Goal: Find specific page/section: Find specific page/section

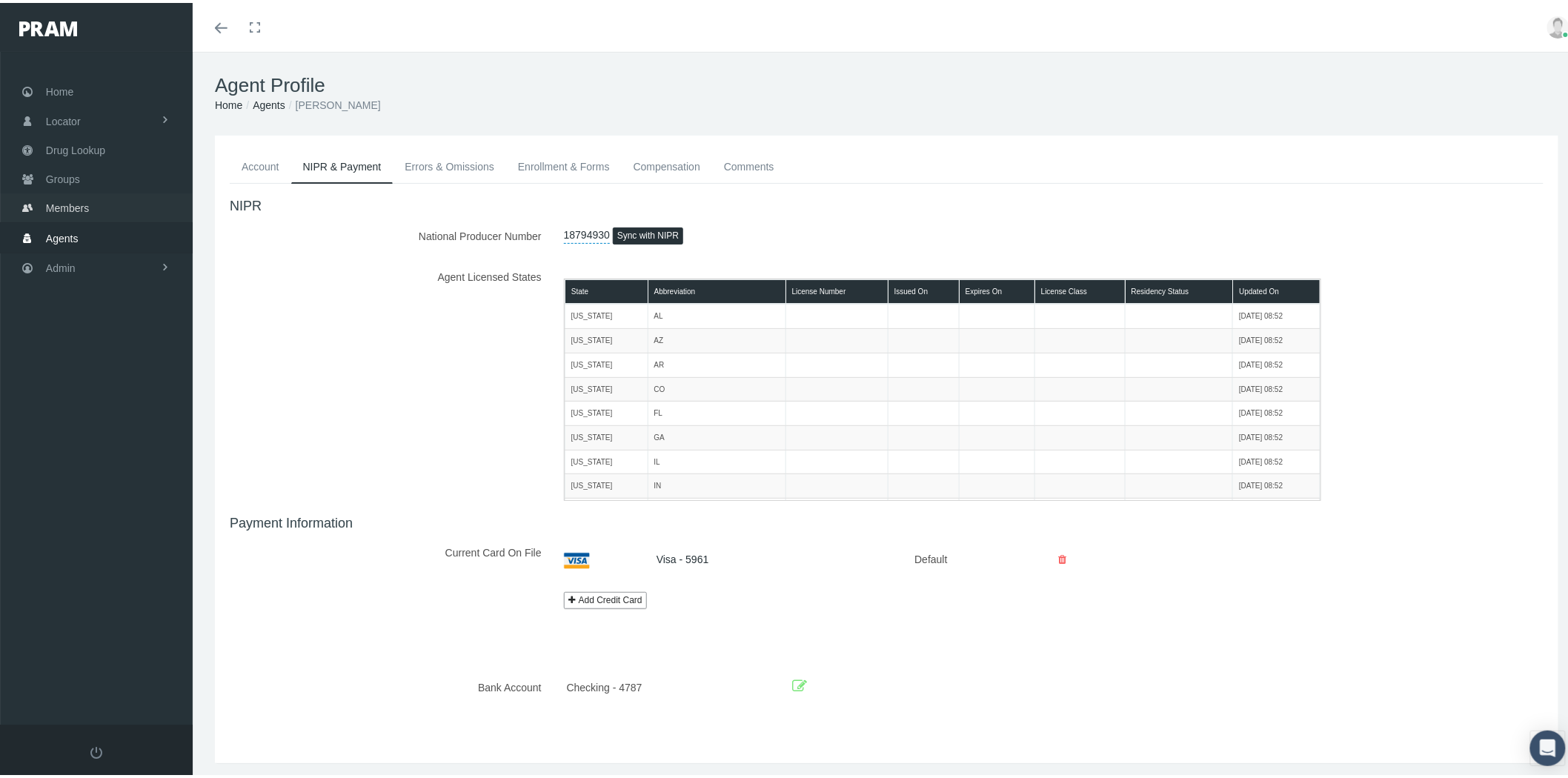
drag, startPoint x: 102, startPoint y: 195, endPoint x: 183, endPoint y: 224, distance: 86.0
click at [102, 195] on link "Members" at bounding box center [96, 205] width 192 height 29
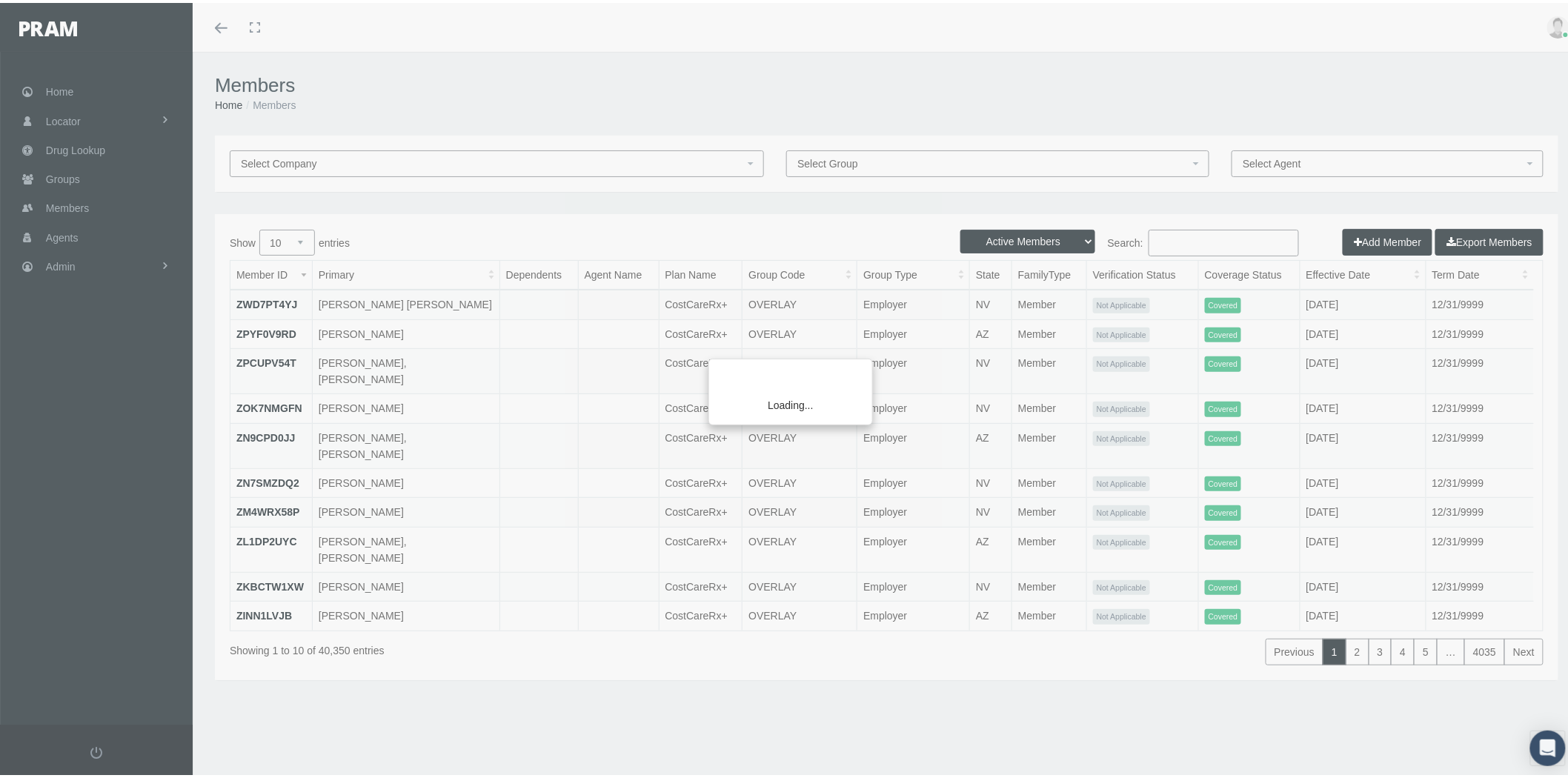
click at [873, 164] on div "Loading..." at bounding box center [784, 389] width 1568 height 778
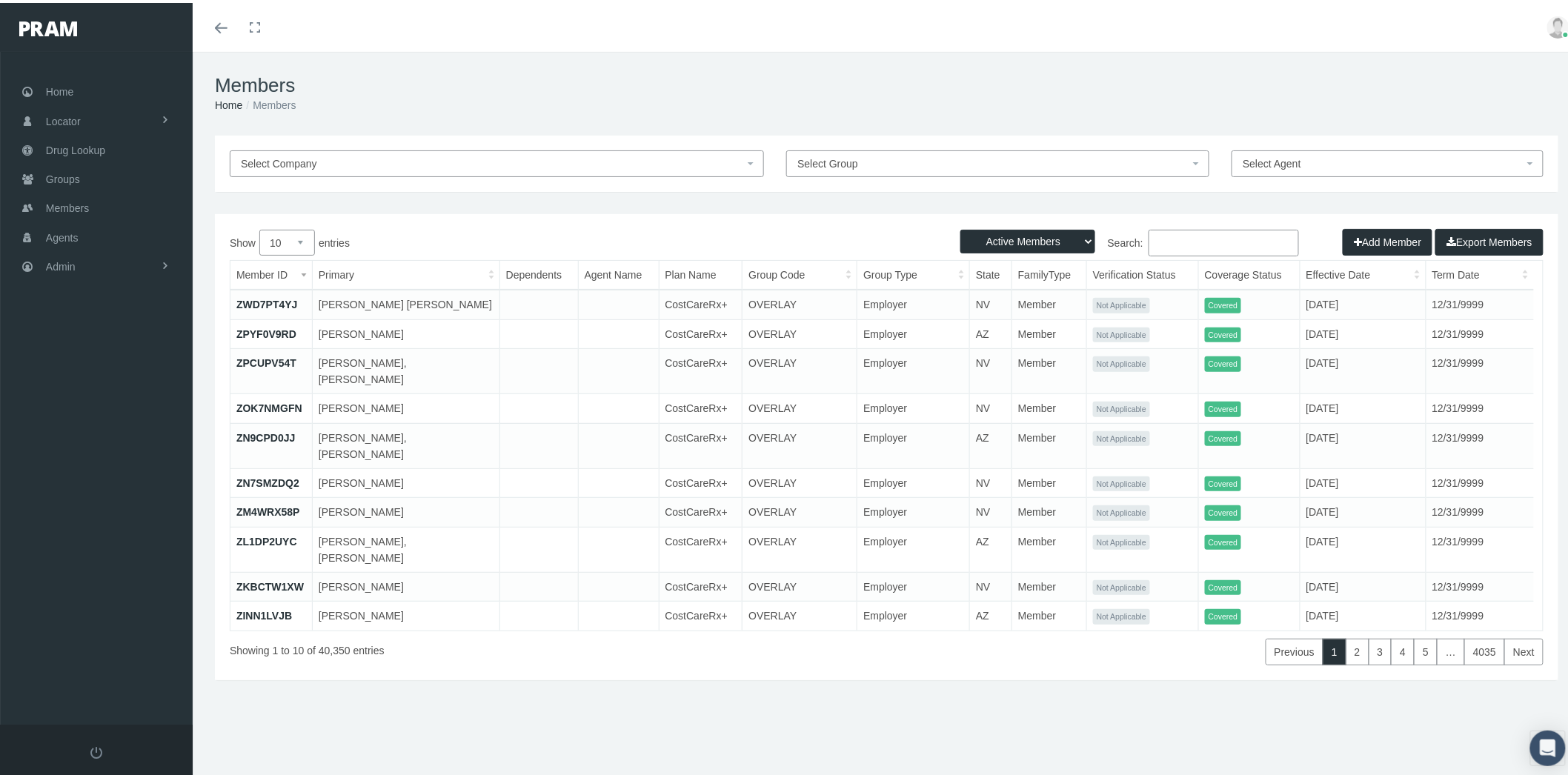
click at [893, 154] on span "Select Group" at bounding box center [992, 161] width 392 height 17
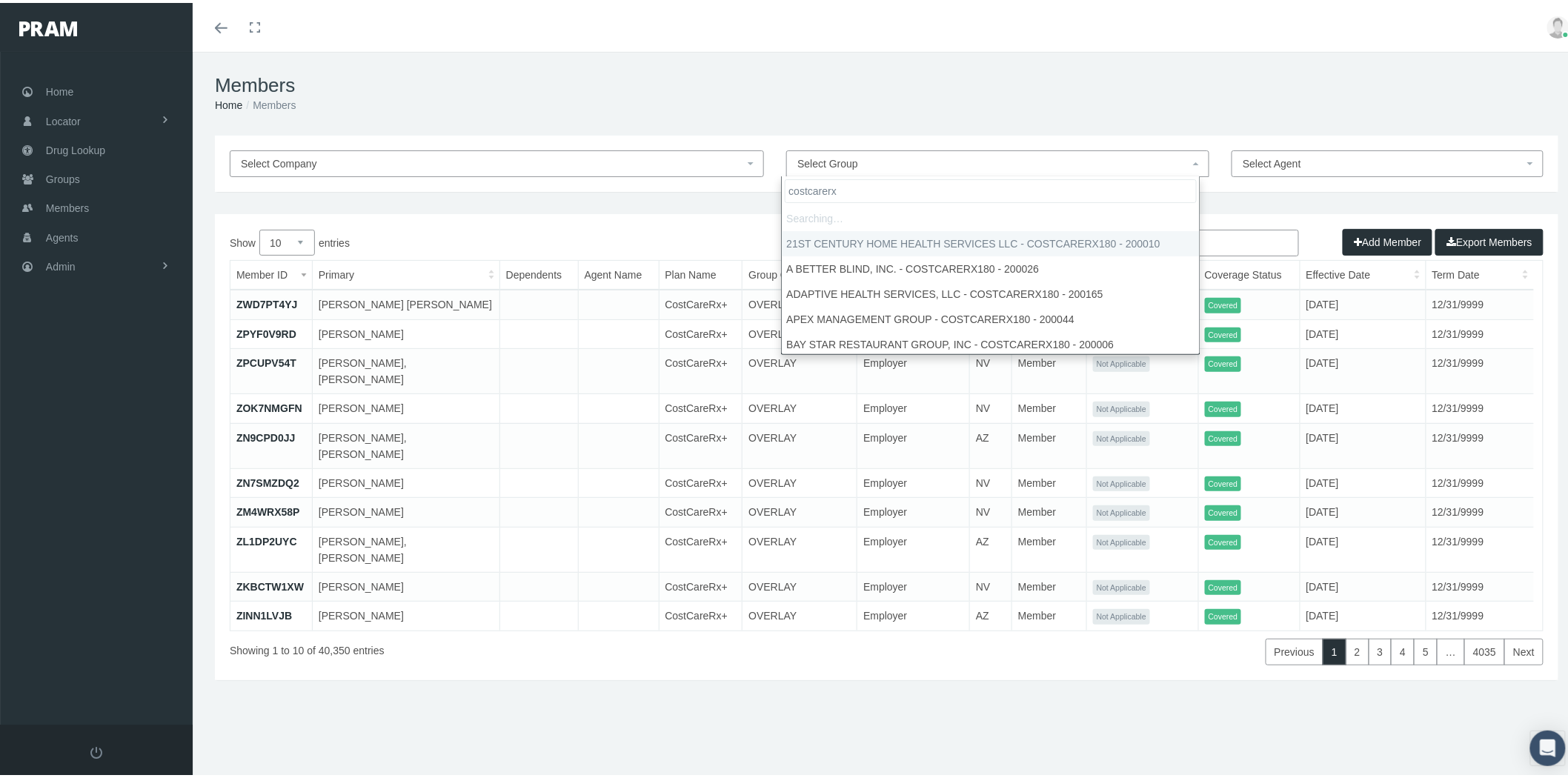
type input "costcarerx"
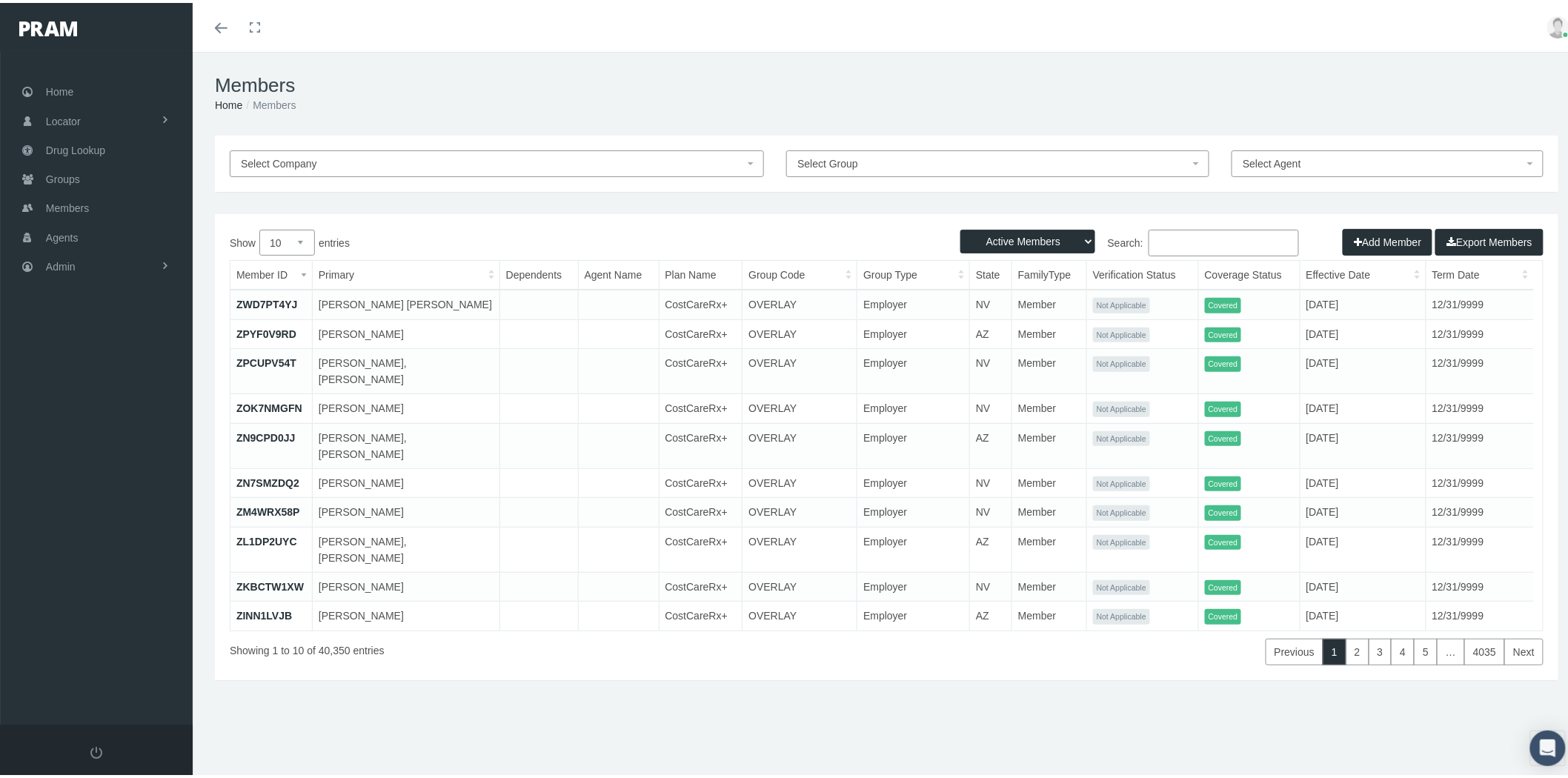
click at [806, 127] on div "Members Home Members" at bounding box center [886, 90] width 1387 height 83
click at [92, 174] on link "Groups" at bounding box center [96, 176] width 192 height 29
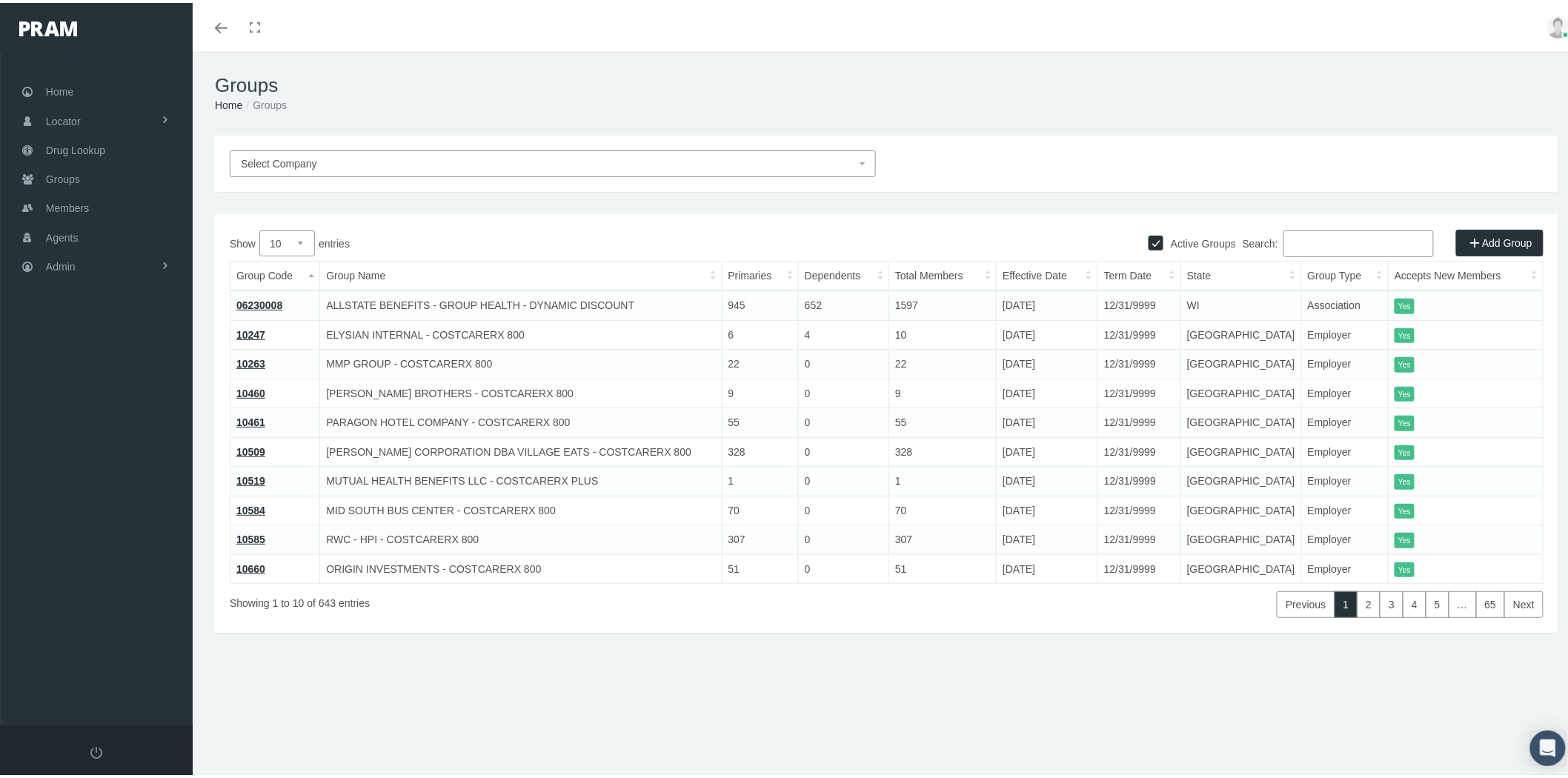
click at [497, 159] on span "Select Company" at bounding box center [548, 161] width 615 height 17
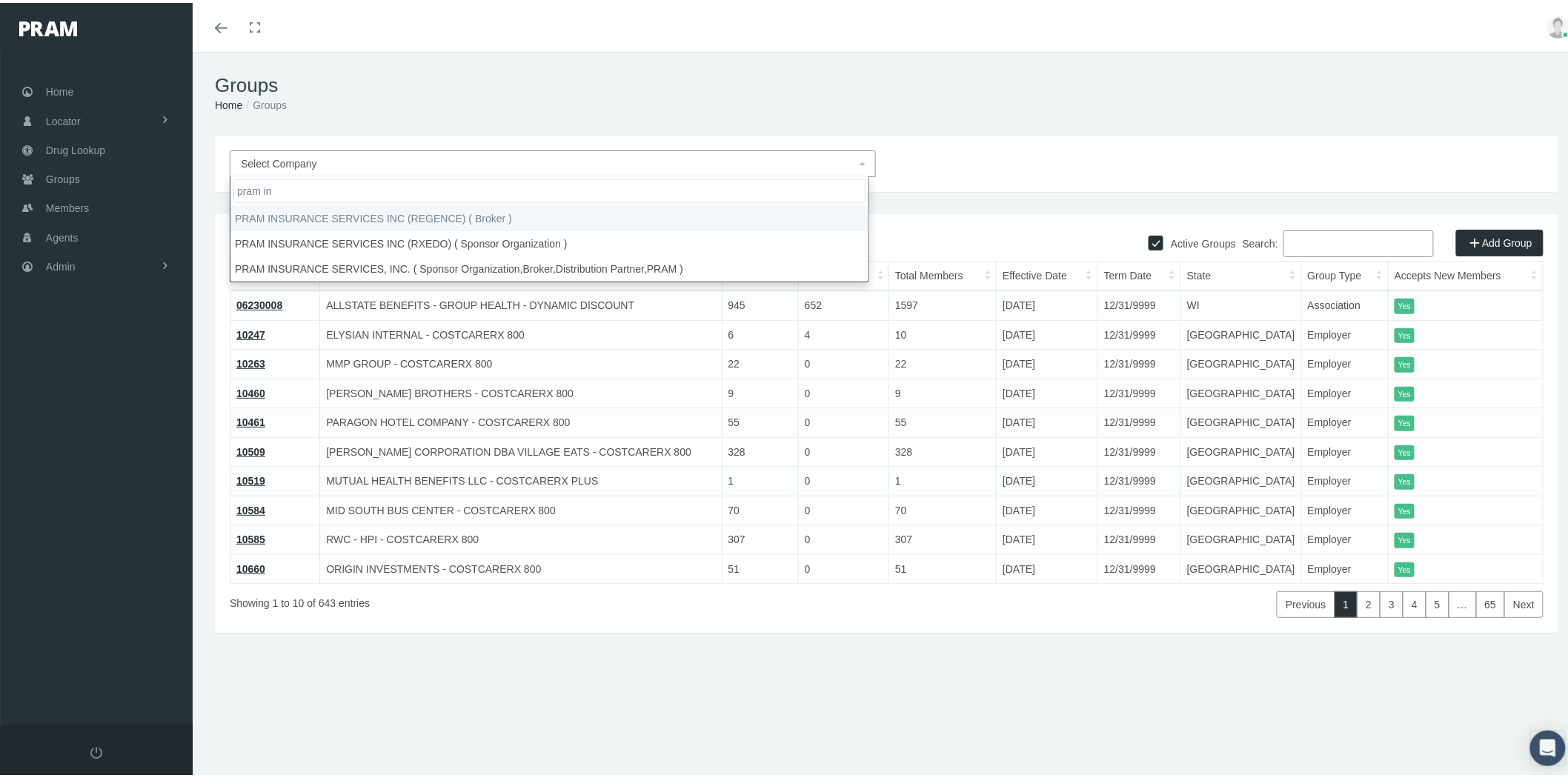
type input "pram in"
select select "1416"
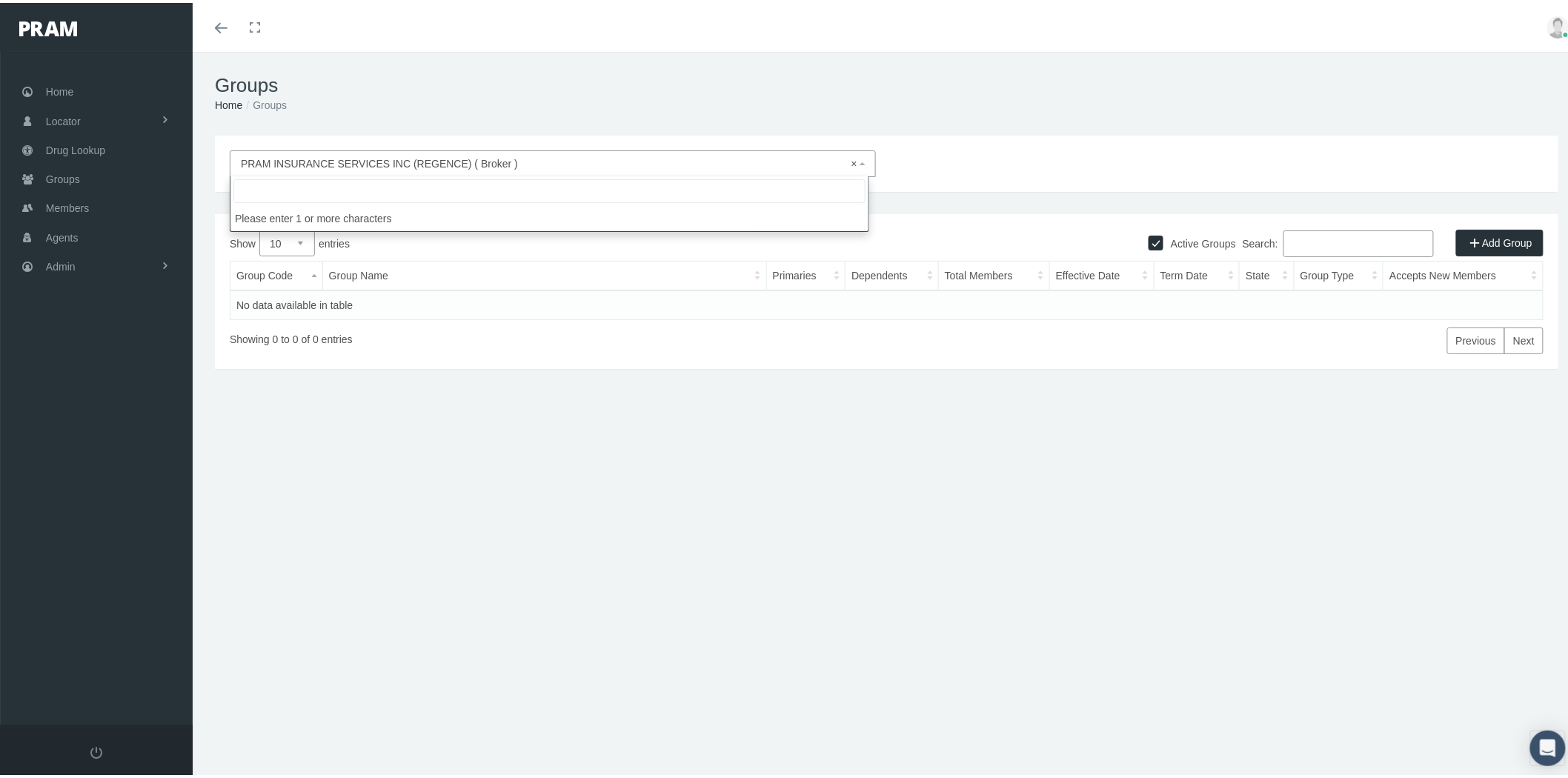
drag, startPoint x: 689, startPoint y: 151, endPoint x: 475, endPoint y: 162, distance: 214.3
click at [475, 162] on span "× PRAM INSURANCE SERVICES INC (REGENCE) ( Broker )" at bounding box center [552, 161] width 646 height 26
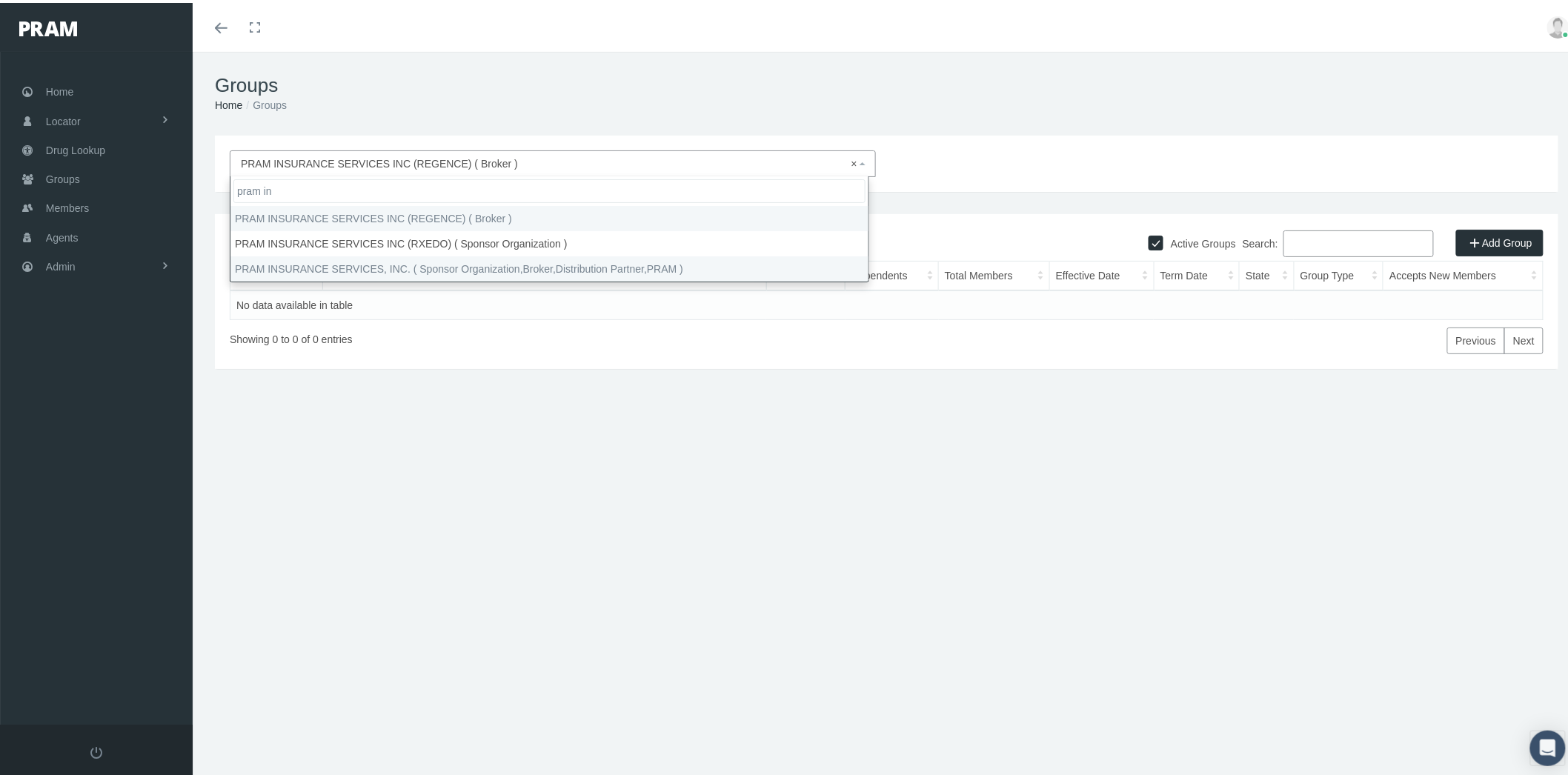
type input "pram in"
select select "53"
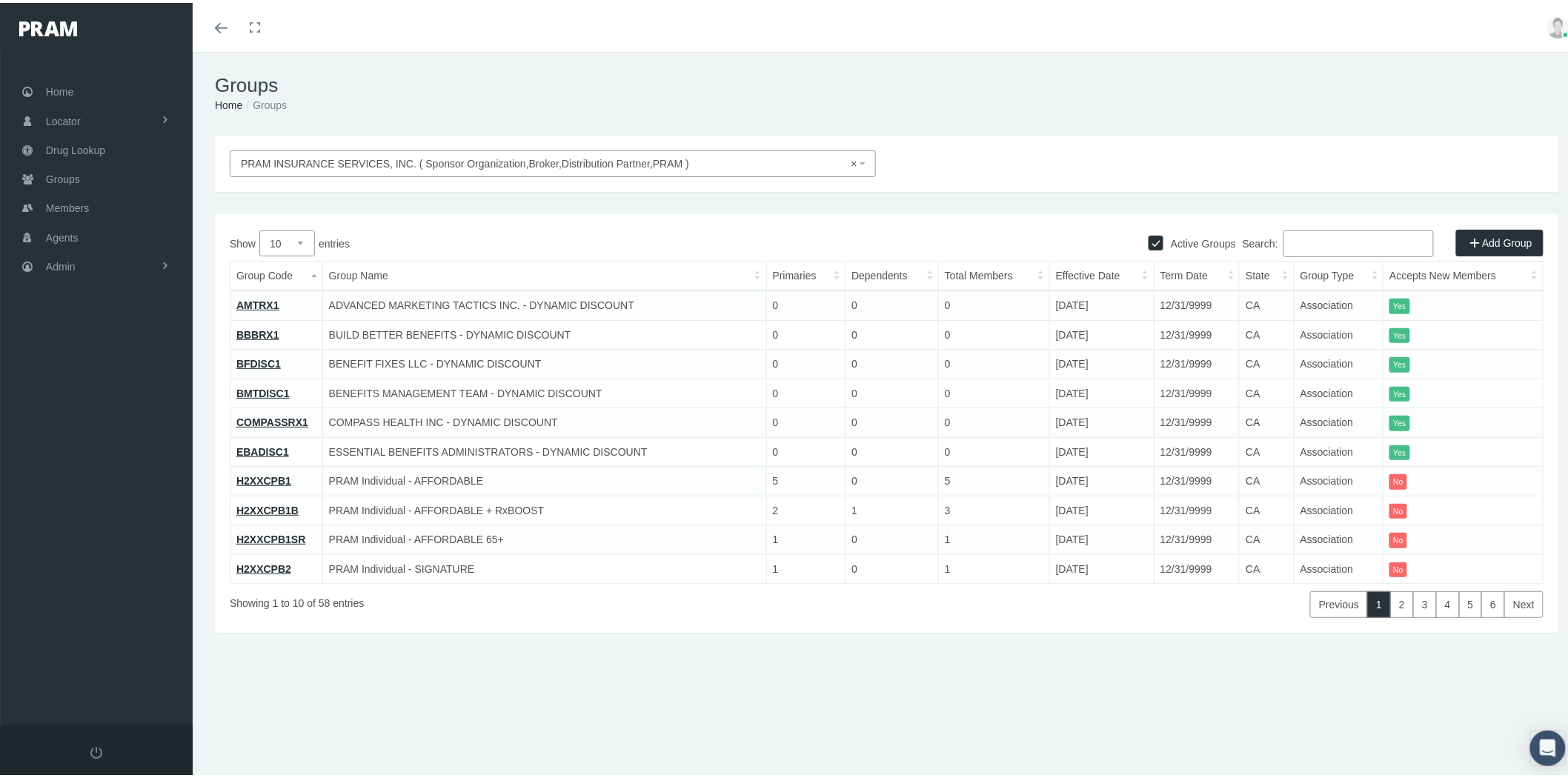
click at [1321, 248] on input "Search:" at bounding box center [1358, 240] width 150 height 26
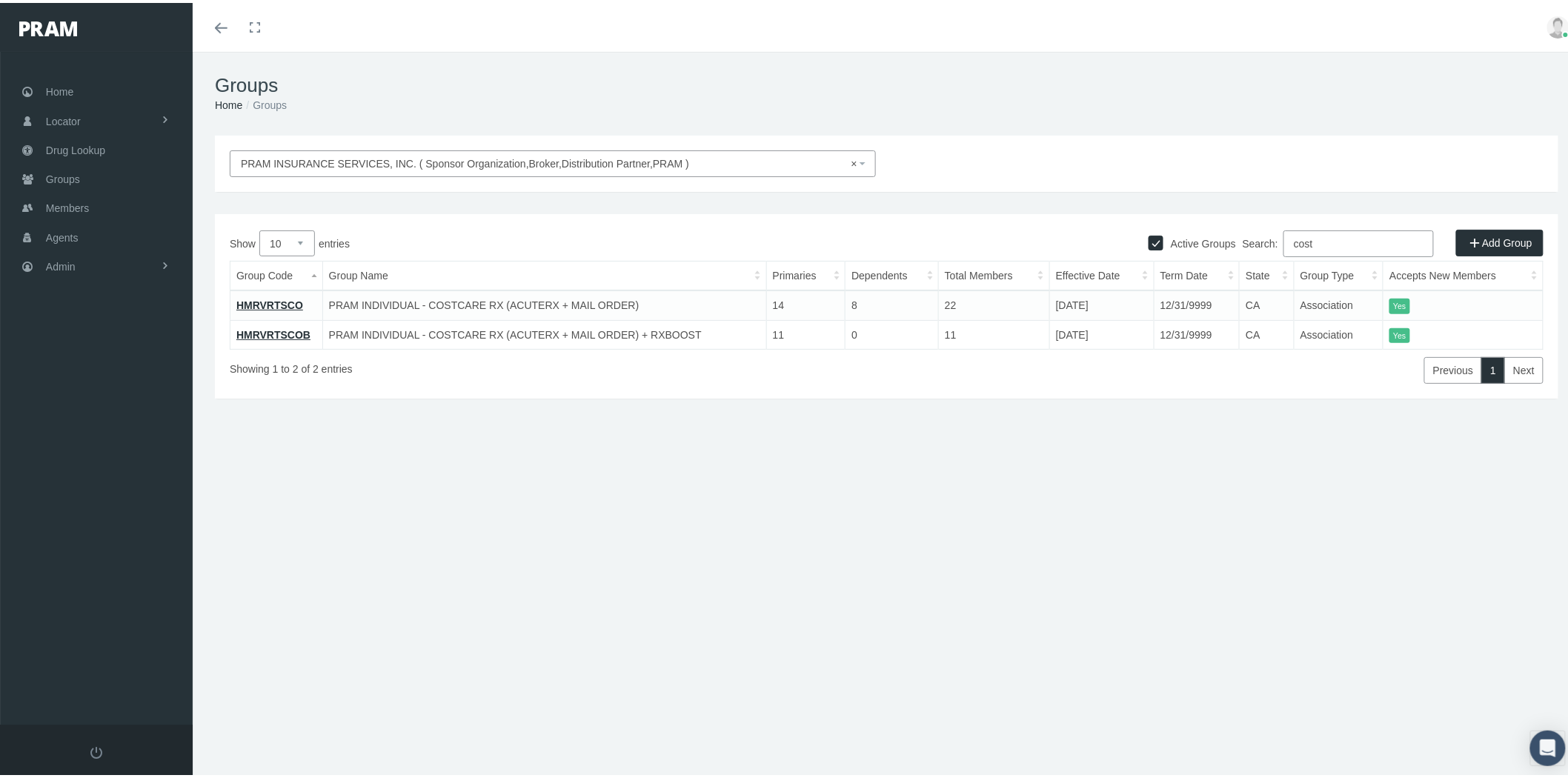
type input "cost"
click at [265, 299] on link "HMRVRTSCO" at bounding box center [269, 302] width 67 height 12
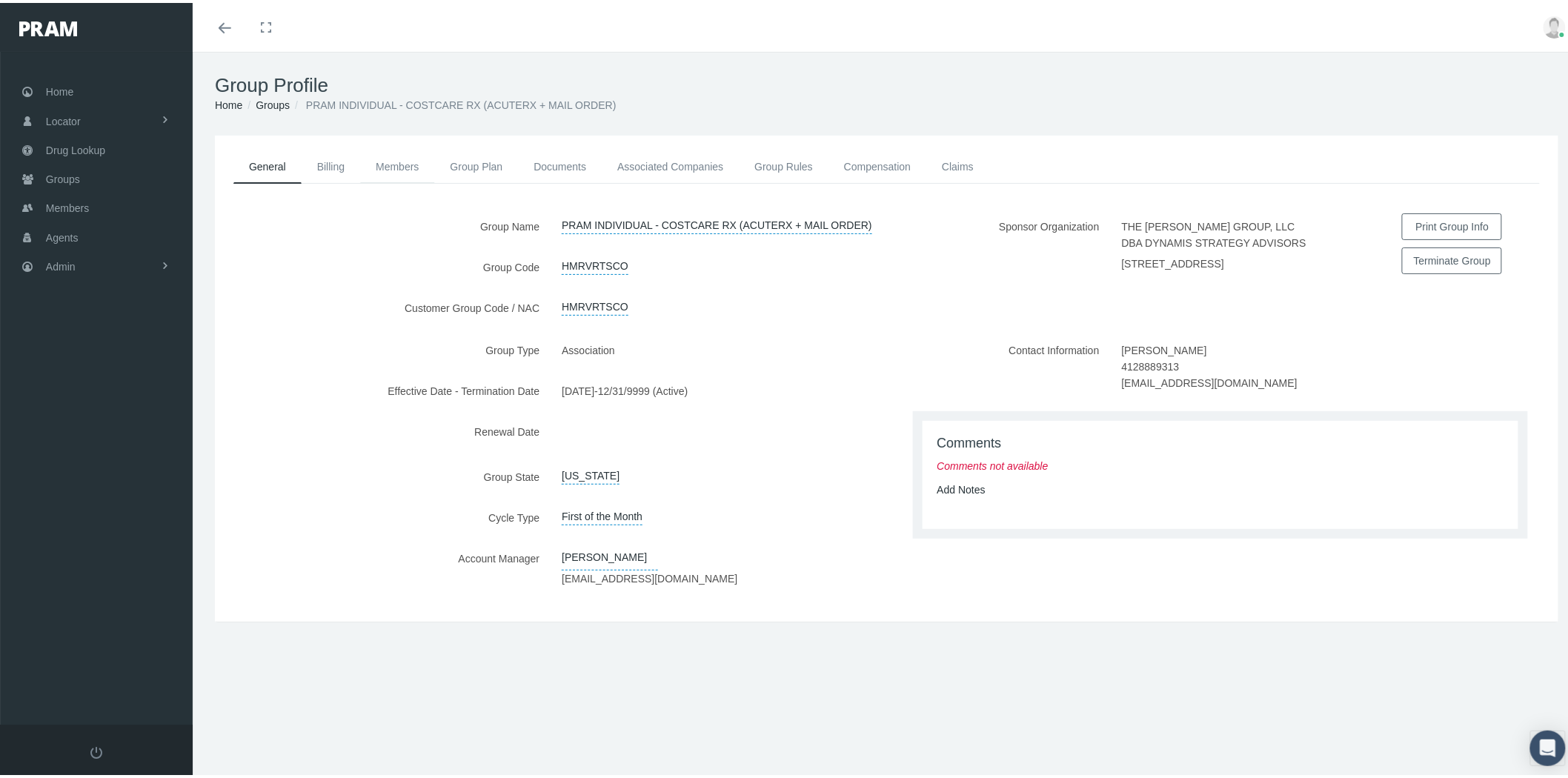
click at [397, 159] on link "Members" at bounding box center [397, 164] width 74 height 32
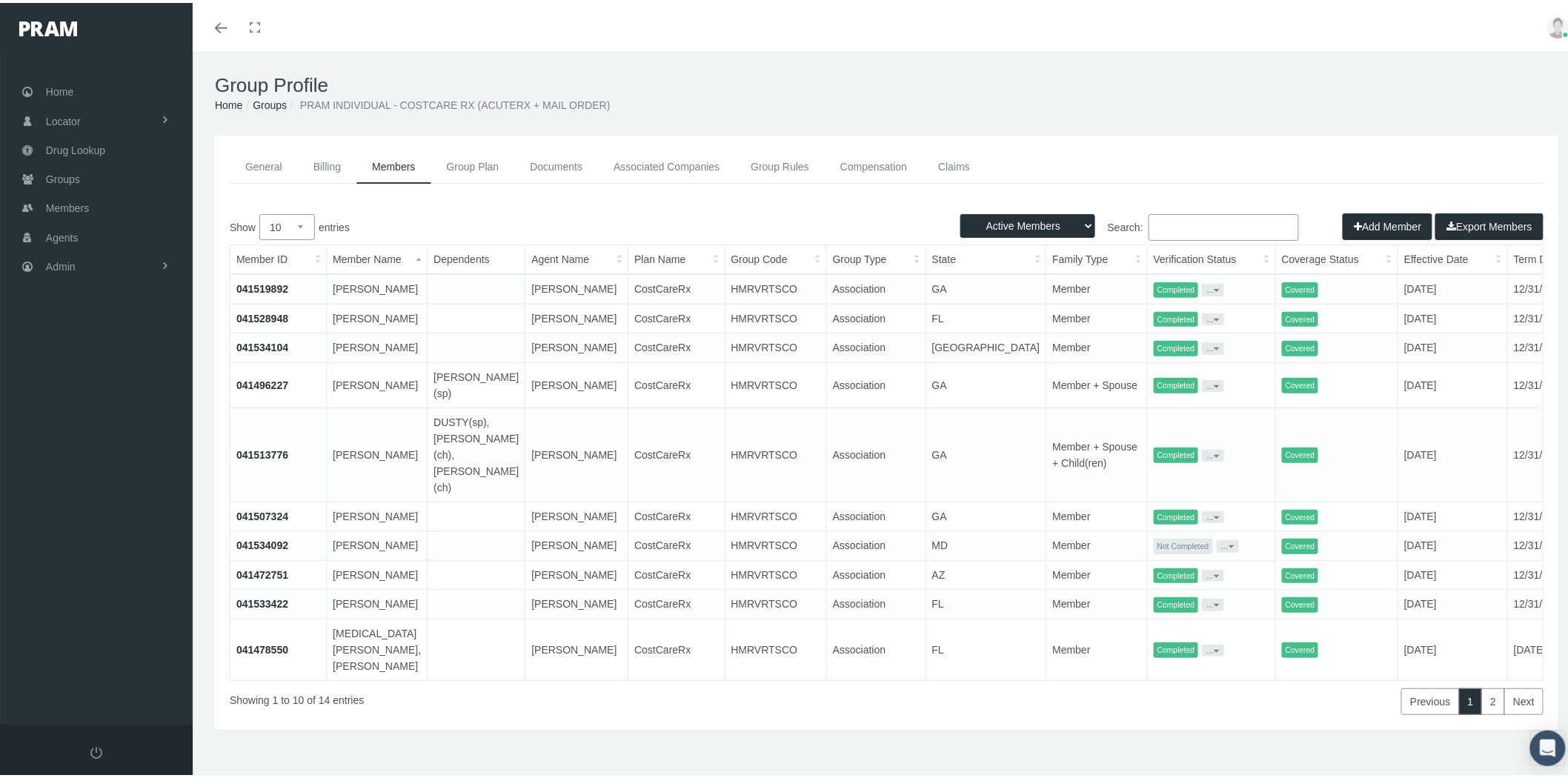
click at [1182, 224] on input "Search:" at bounding box center [1224, 225] width 150 height 26
click at [1062, 222] on select "Active Members Terminated Members Active & Terminated" at bounding box center [1027, 223] width 135 height 24
select select "3"
click at [960, 211] on select "Active Members Terminated Members Active & Terminated" at bounding box center [1027, 223] width 135 height 24
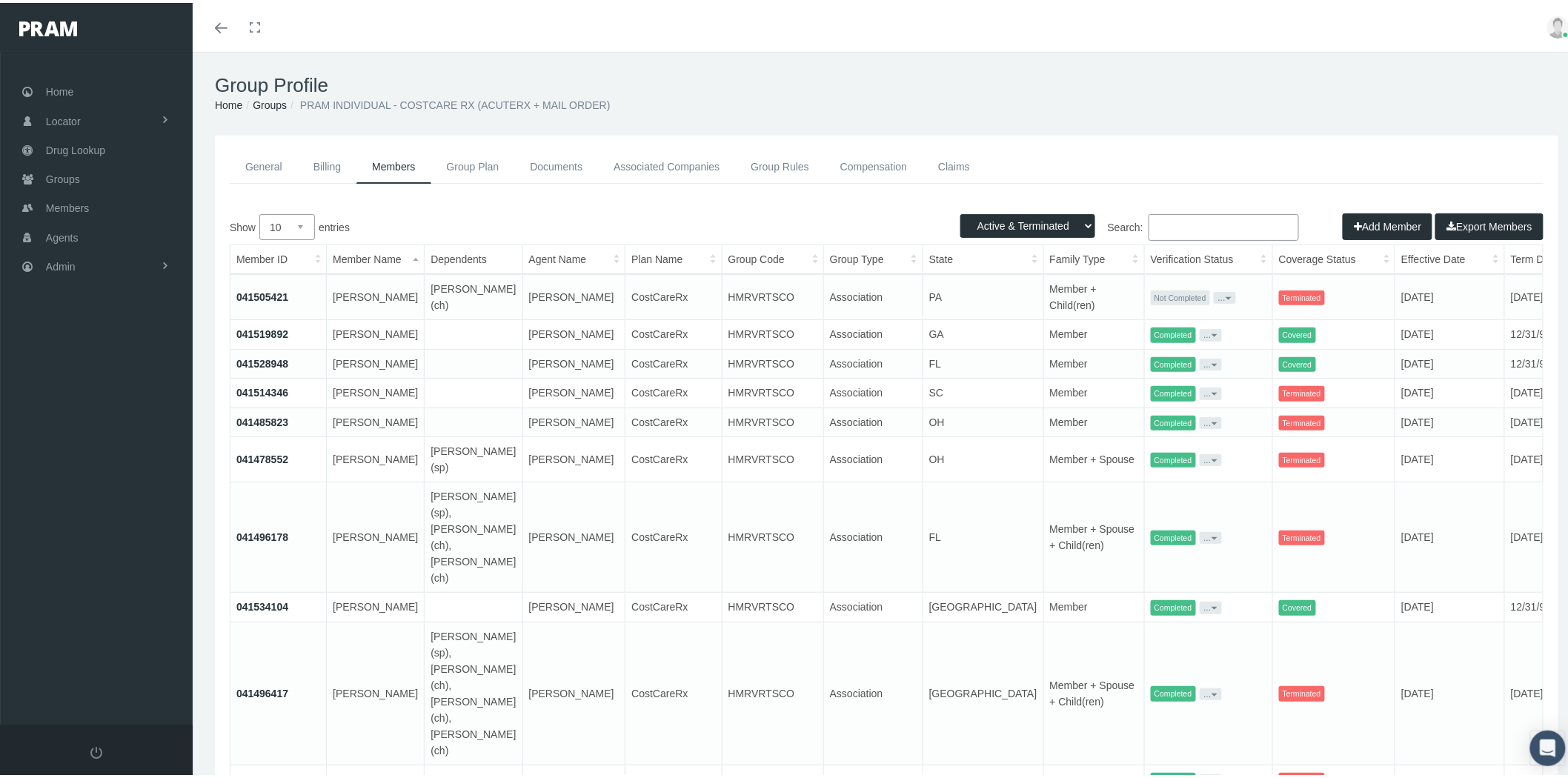
click at [1171, 230] on input "Search:" at bounding box center [1224, 225] width 150 height 26
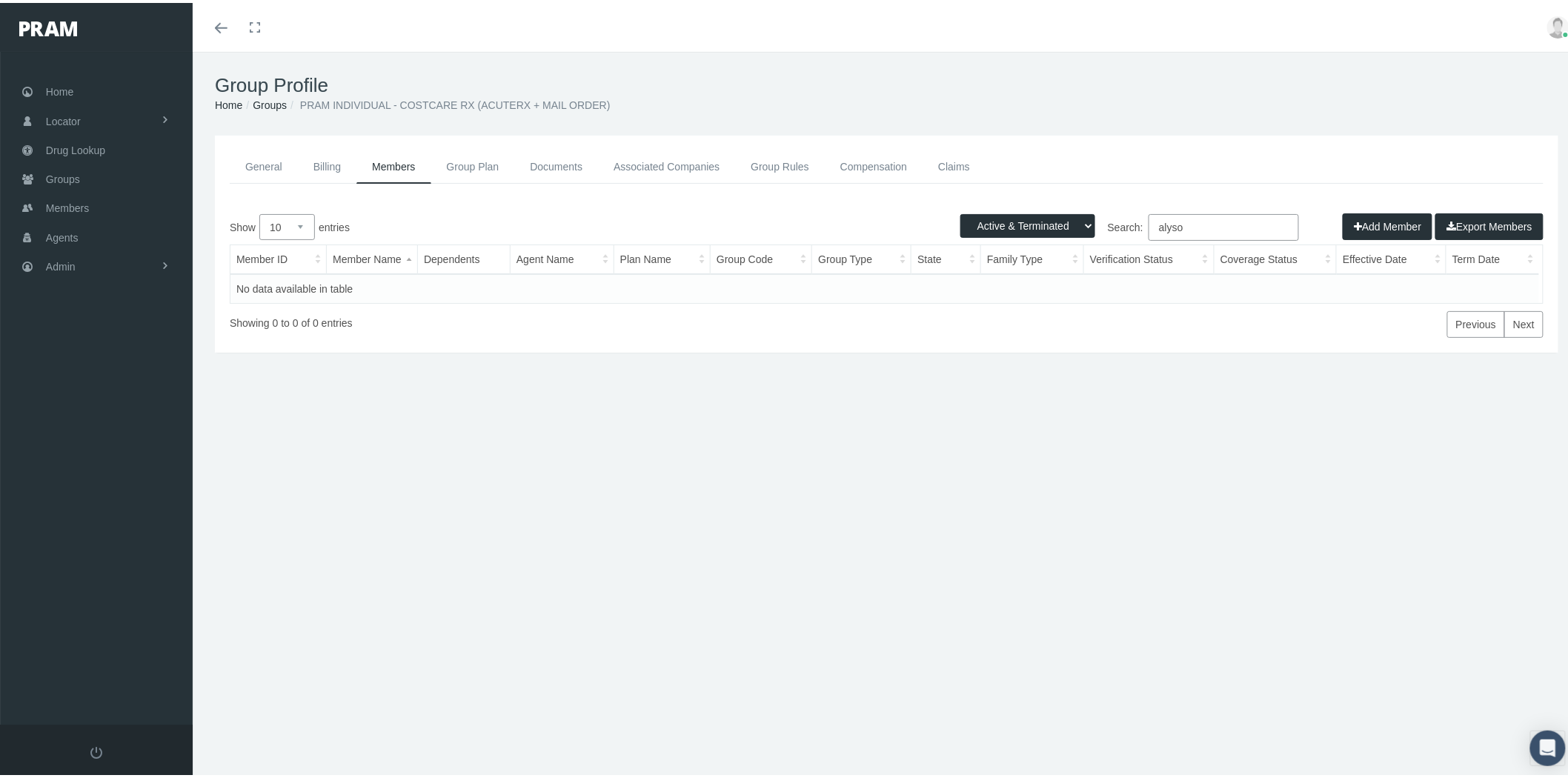
type input "alyson"
drag, startPoint x: 1188, startPoint y: 227, endPoint x: 1153, endPoint y: 227, distance: 35.0
click at [1153, 227] on input "alyson" at bounding box center [1224, 225] width 150 height 26
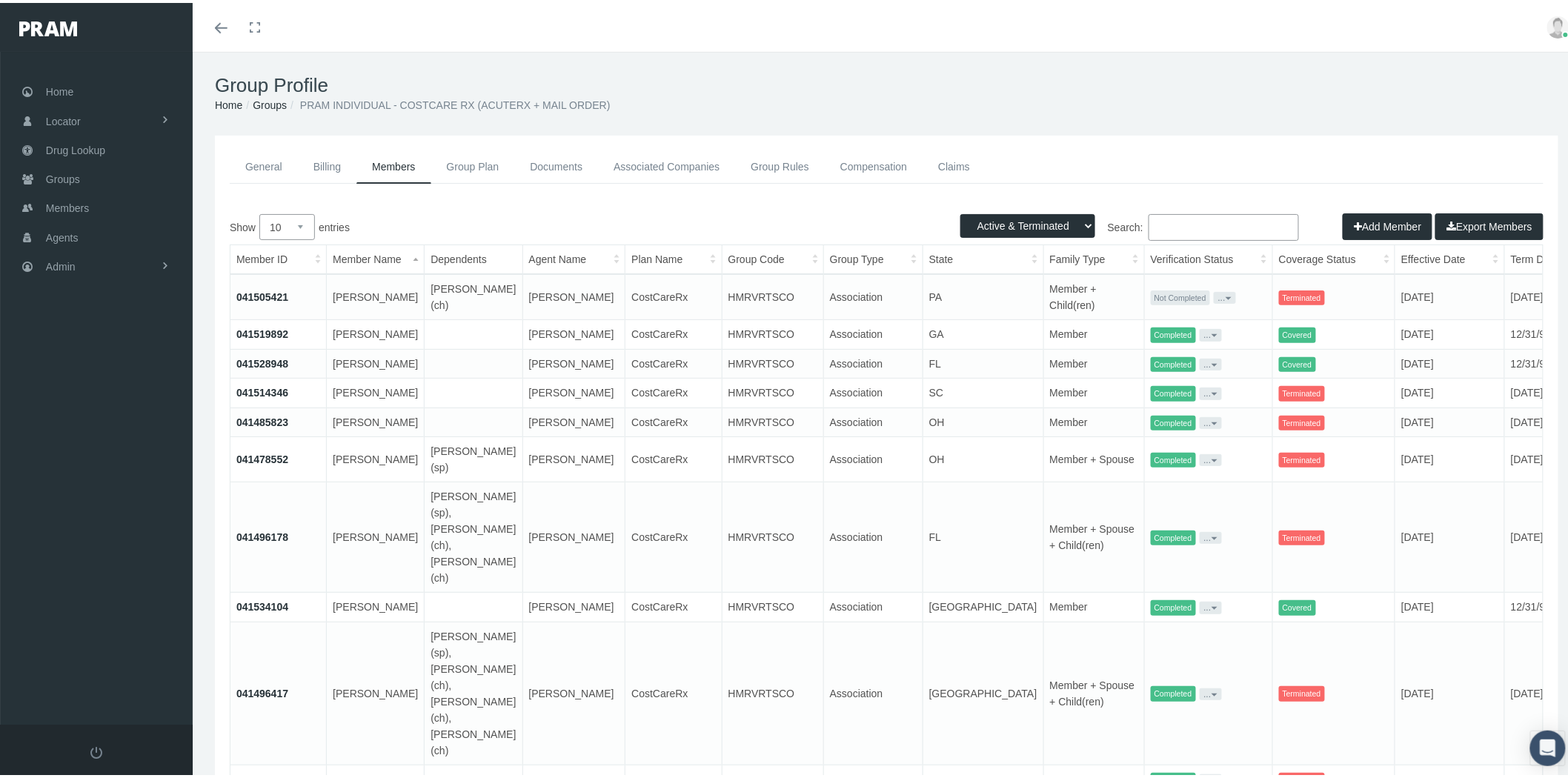
click at [1195, 223] on input "Search:" at bounding box center [1224, 225] width 150 height 26
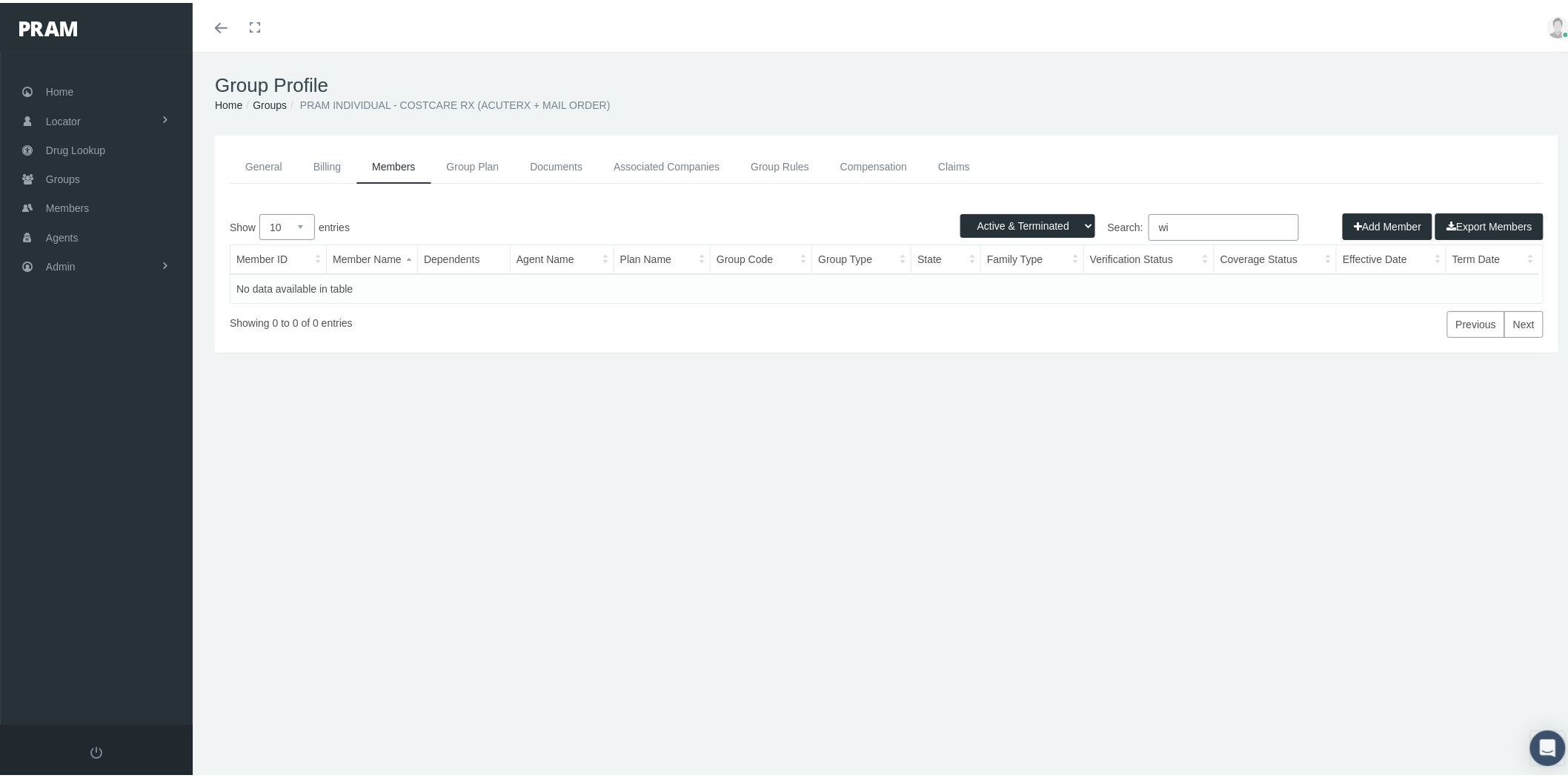
type input "w"
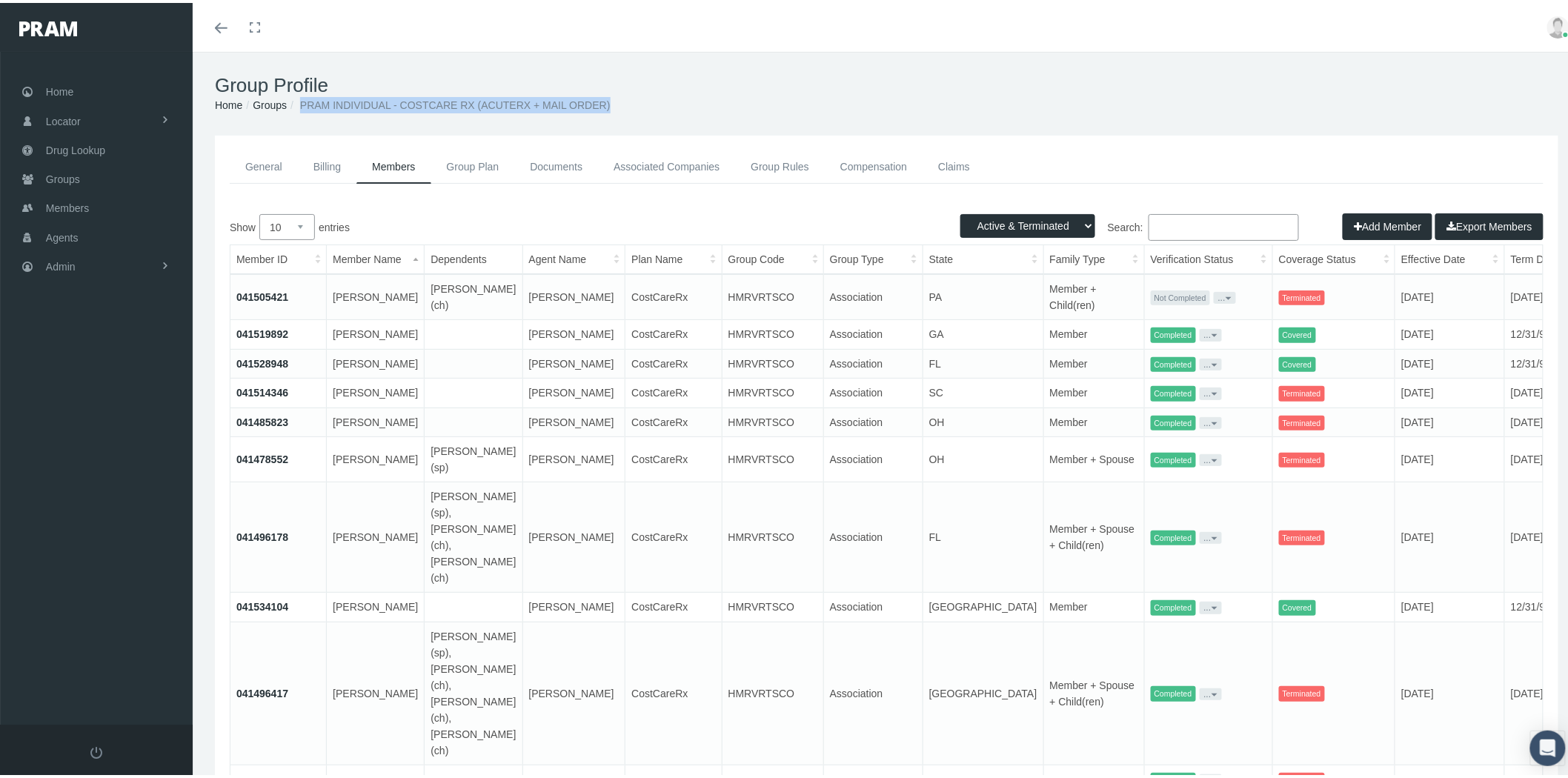
drag, startPoint x: 301, startPoint y: 100, endPoint x: 616, endPoint y: 108, distance: 315.1
click at [616, 108] on ol "Home Groups PRAM INDIVIDUAL - COSTCARE RX (ACUTERX + MAIL ORDER)" at bounding box center [886, 102] width 1343 height 17
copy span "PRAM INDIVIDUAL - COSTCARE RX (ACUTERX + MAIL ORDER)"
